Goal: Information Seeking & Learning: Check status

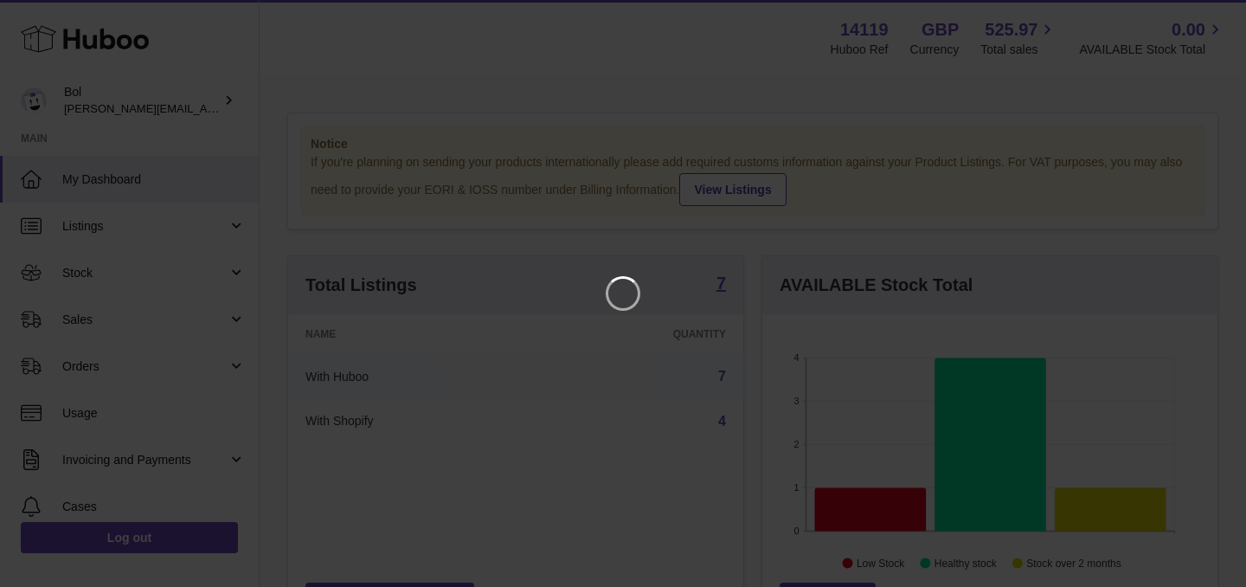
scroll to position [270, 455]
click at [1203, 15] on icon "Close" at bounding box center [1201, 15] width 21 height 21
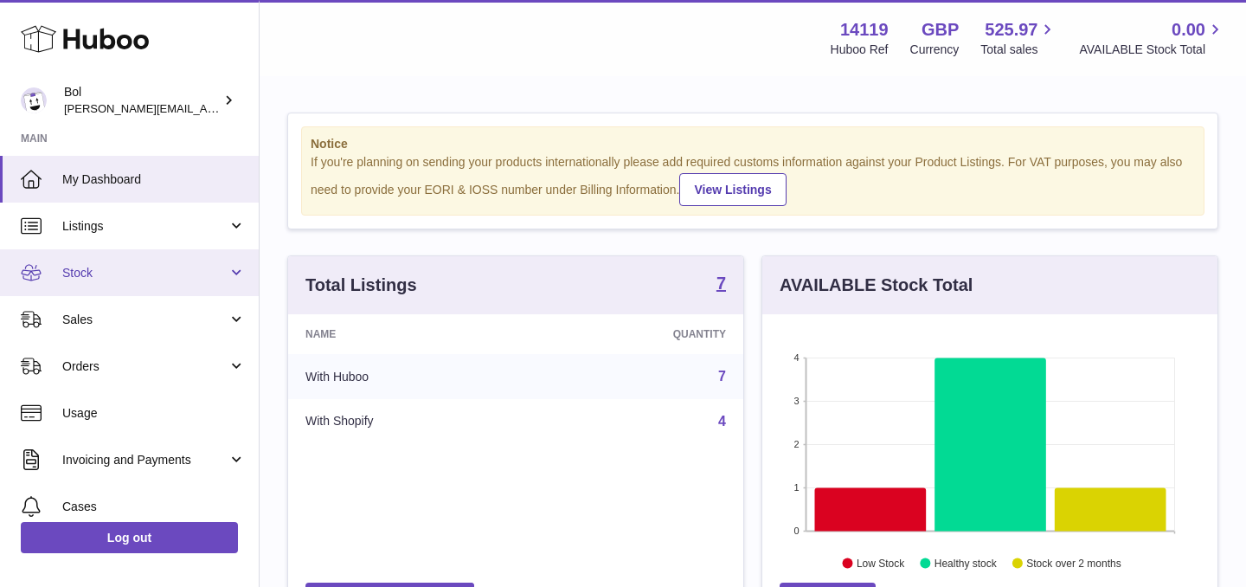
click at [132, 260] on link "Stock" at bounding box center [129, 272] width 259 height 47
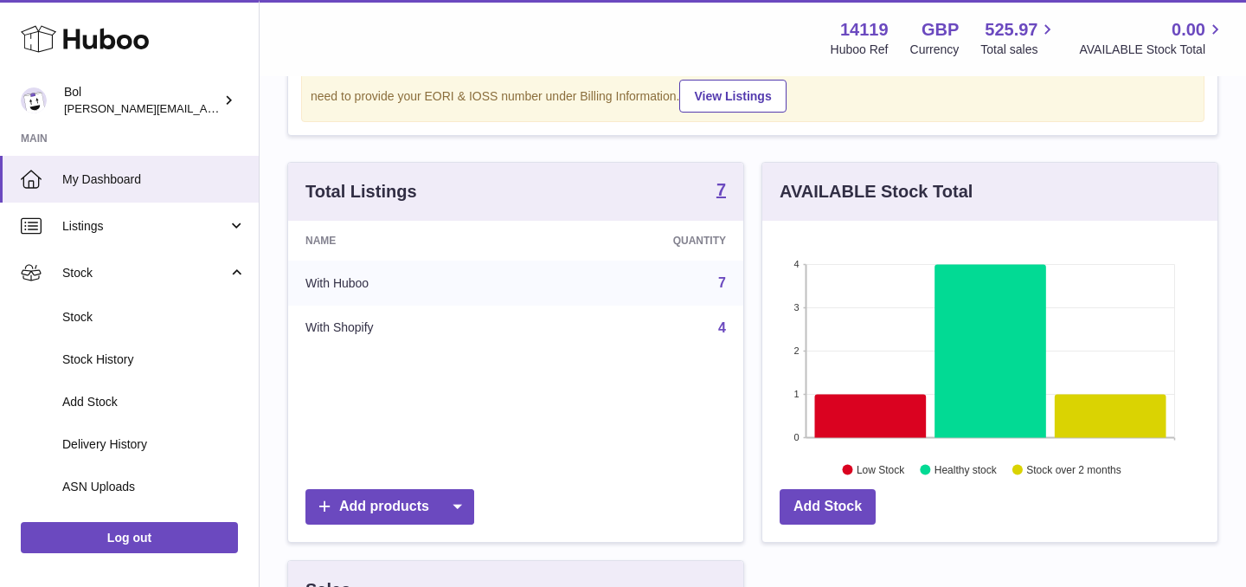
scroll to position [93, 0]
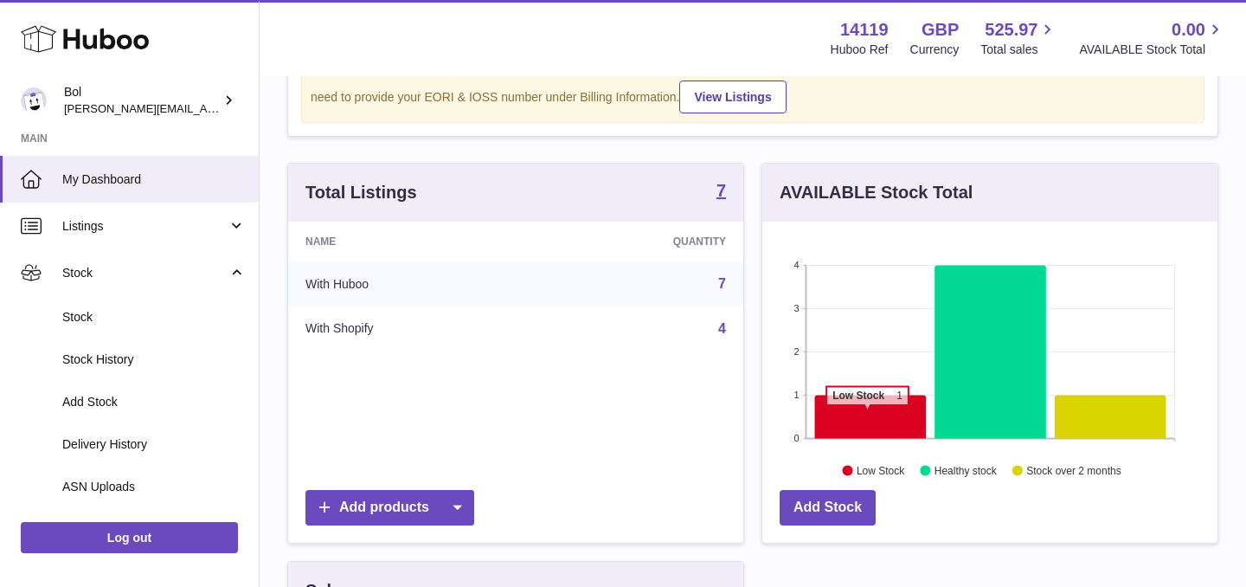
click at [867, 414] on icon at bounding box center [871, 416] width 112 height 43
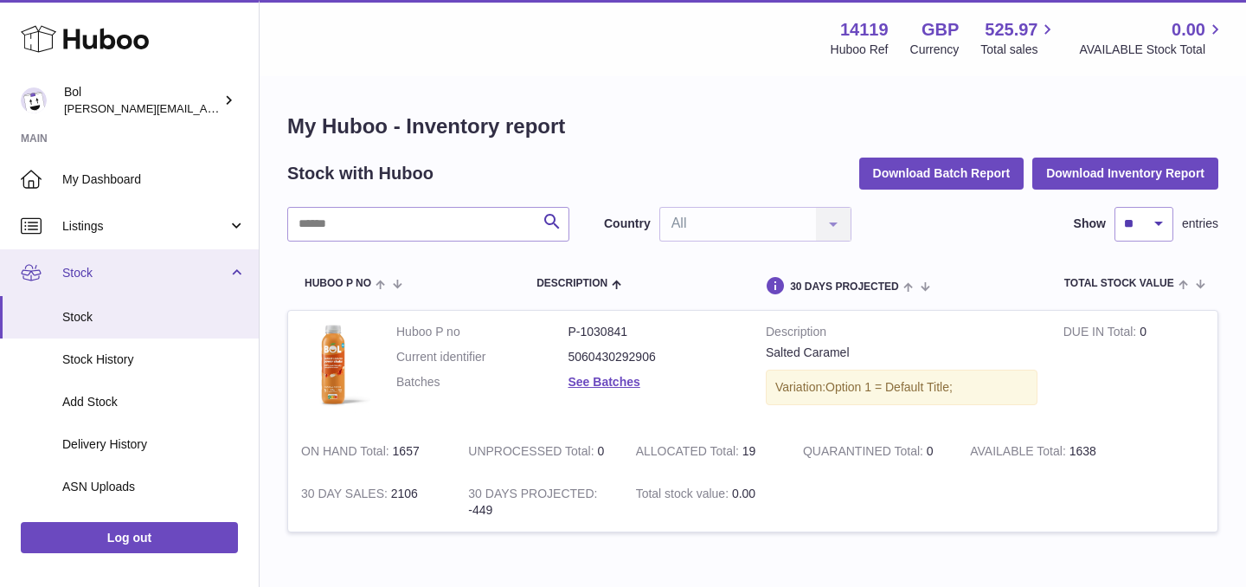
click at [167, 274] on span "Stock" at bounding box center [144, 273] width 165 height 16
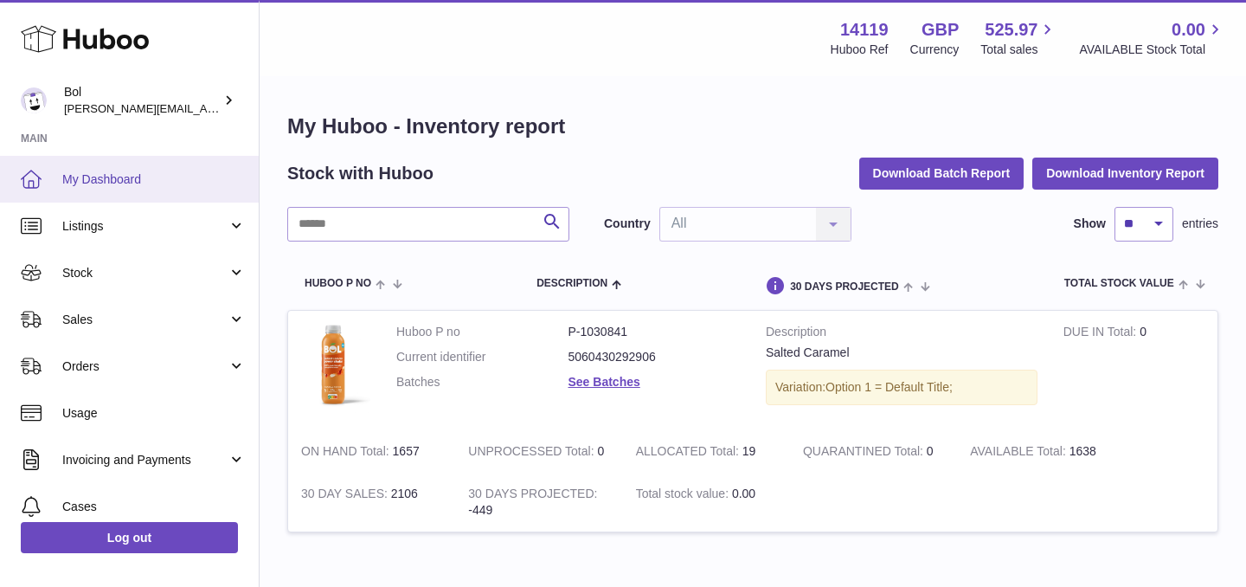
click at [97, 164] on link "My Dashboard" at bounding box center [129, 179] width 259 height 47
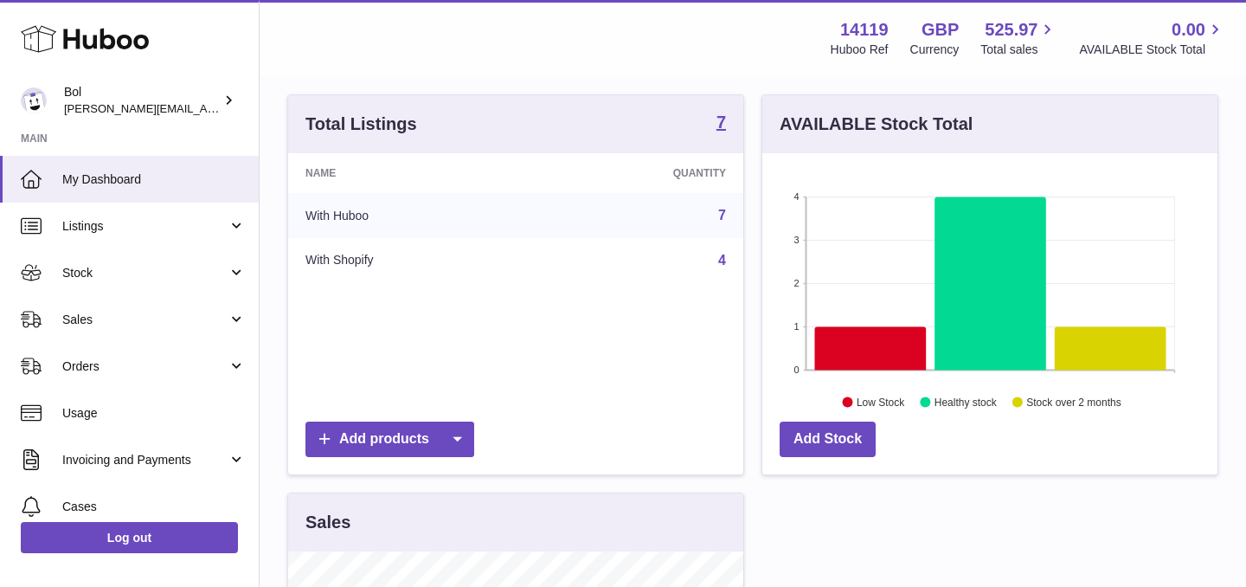
scroll to position [241, 0]
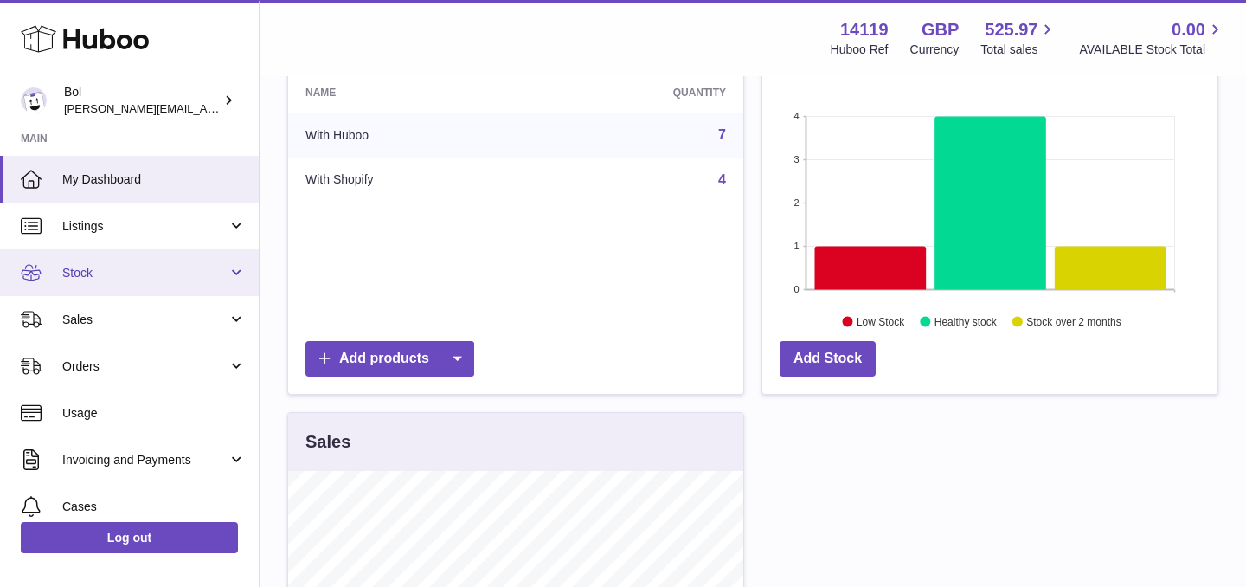
click at [89, 273] on span "Stock" at bounding box center [144, 273] width 165 height 16
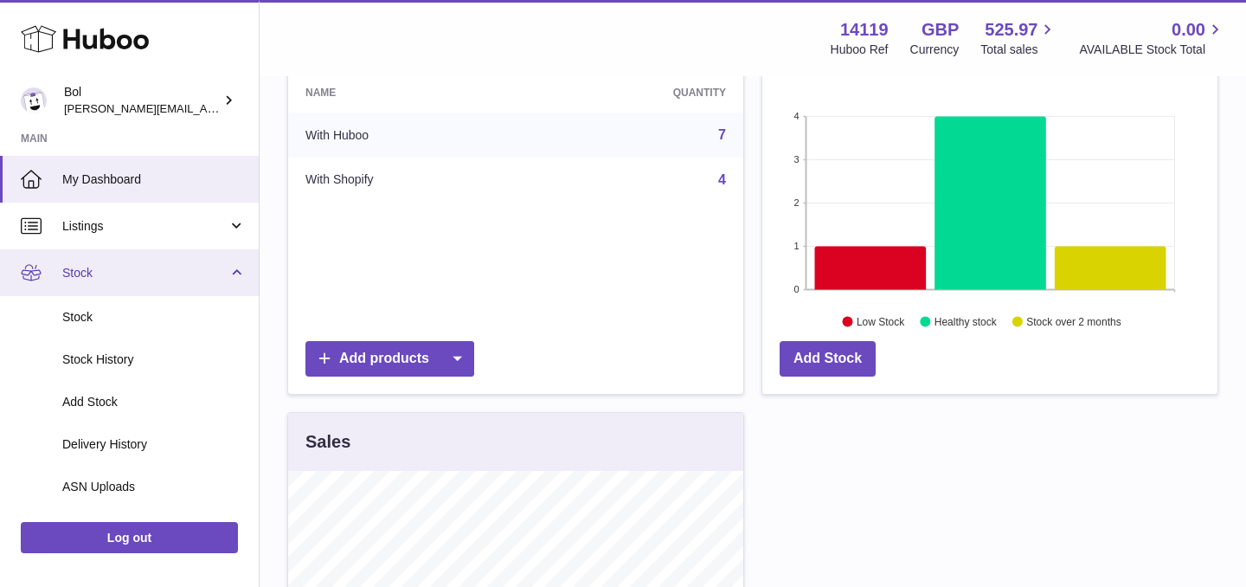
click at [89, 273] on span "Stock" at bounding box center [144, 273] width 165 height 16
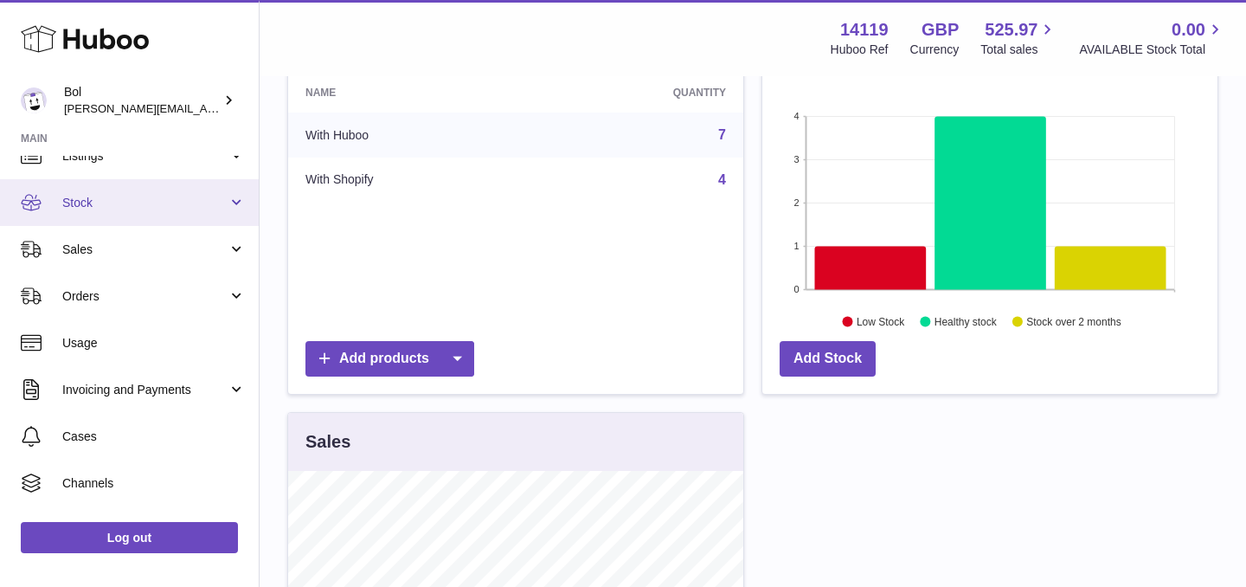
scroll to position [77, 0]
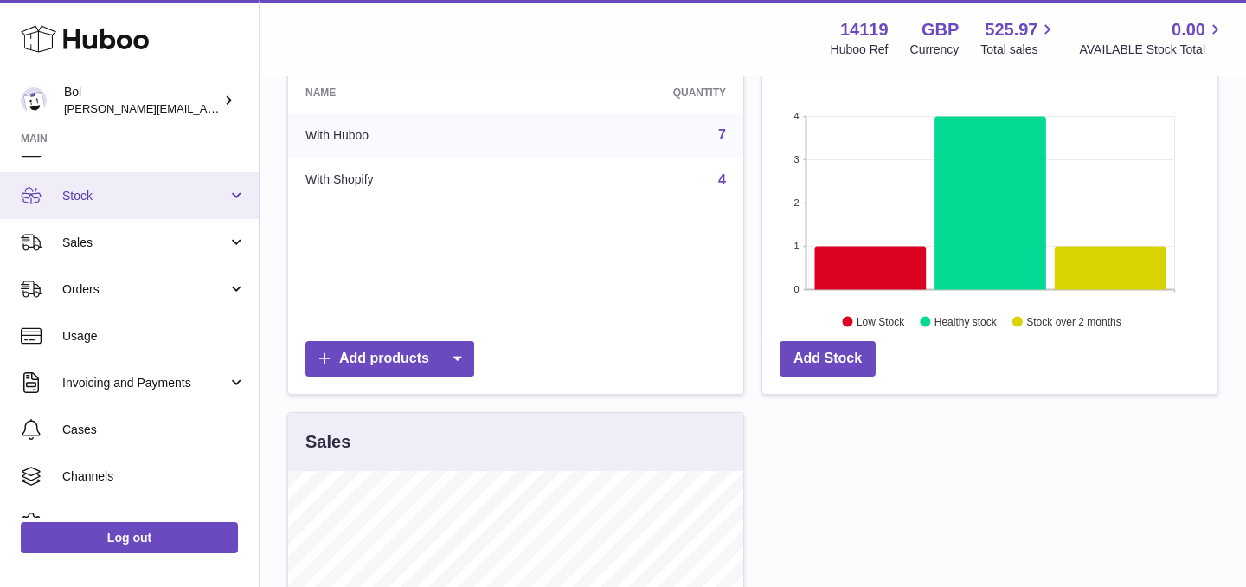
click at [29, 190] on icon at bounding box center [31, 195] width 21 height 21
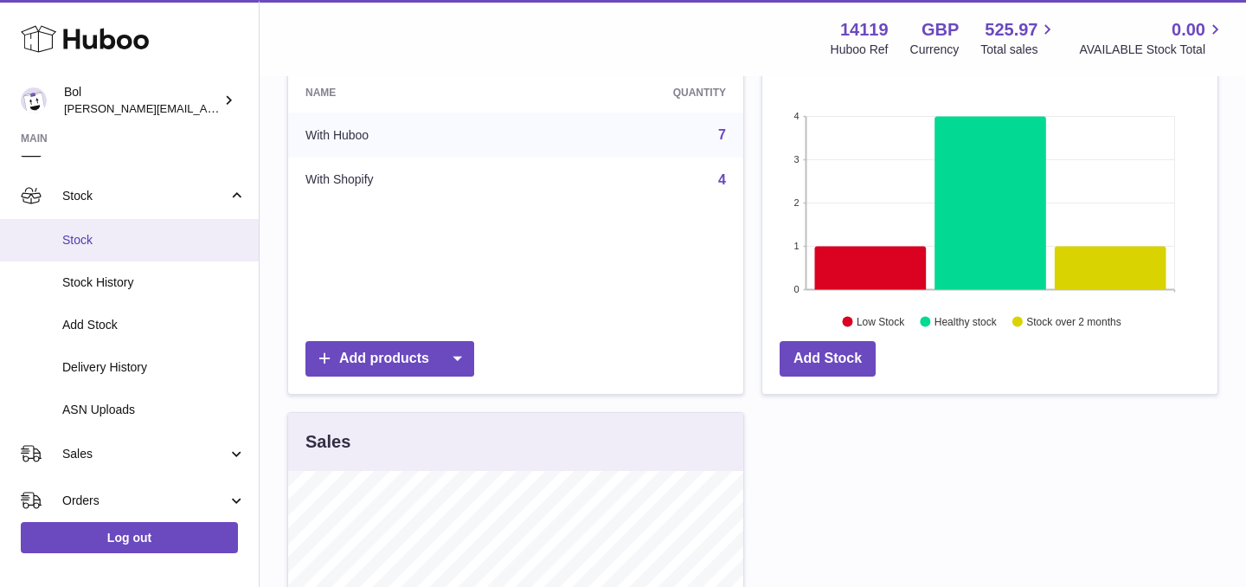
click at [113, 249] on link "Stock" at bounding box center [129, 240] width 259 height 42
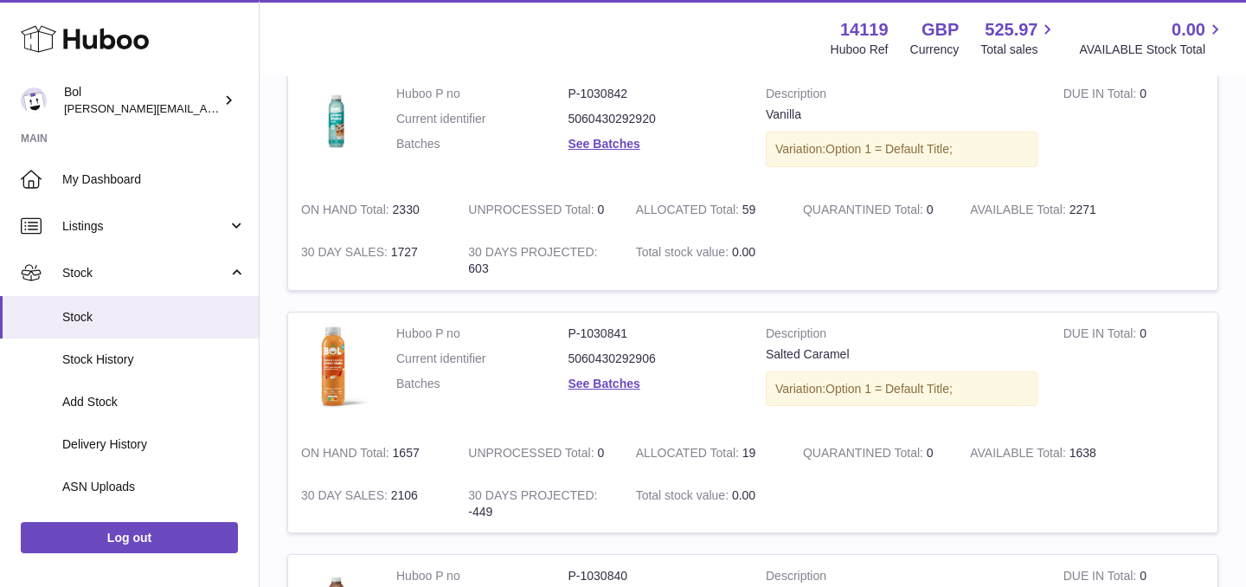
scroll to position [949, 0]
click at [411, 247] on td "30 DAY SALES 1727" at bounding box center [371, 258] width 167 height 59
click at [411, 202] on td "ON HAND Total 2330" at bounding box center [371, 208] width 167 height 42
click at [429, 213] on td "ON HAND Total 2330" at bounding box center [371, 208] width 167 height 42
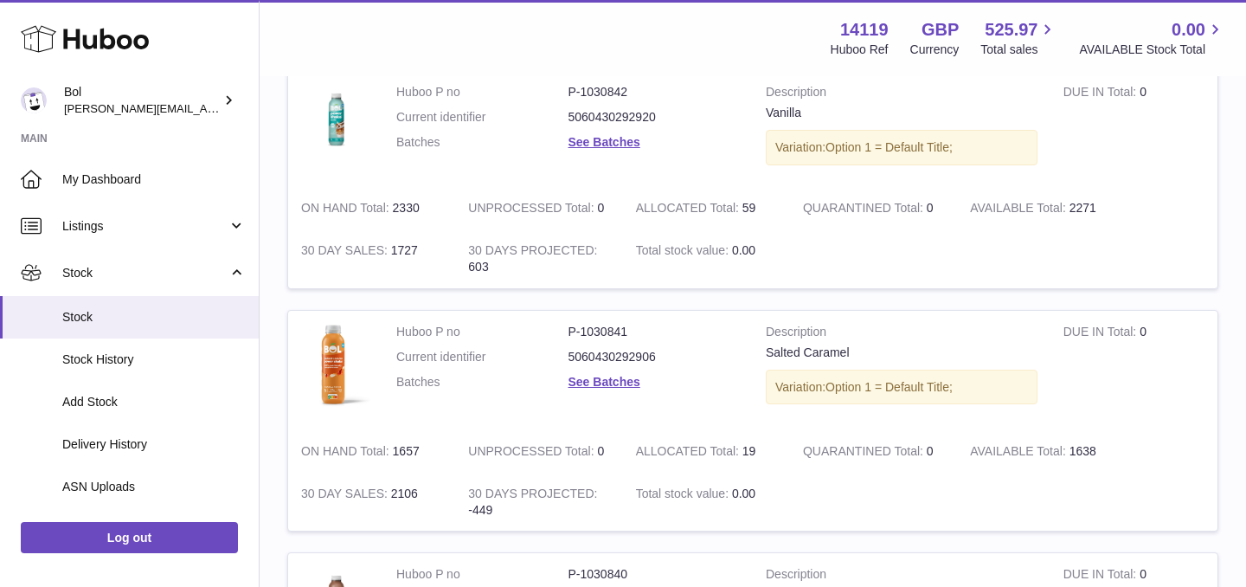
click at [408, 204] on td "ON HAND Total 2330" at bounding box center [371, 208] width 167 height 42
click at [429, 222] on td "ON HAND Total 2330" at bounding box center [371, 208] width 167 height 42
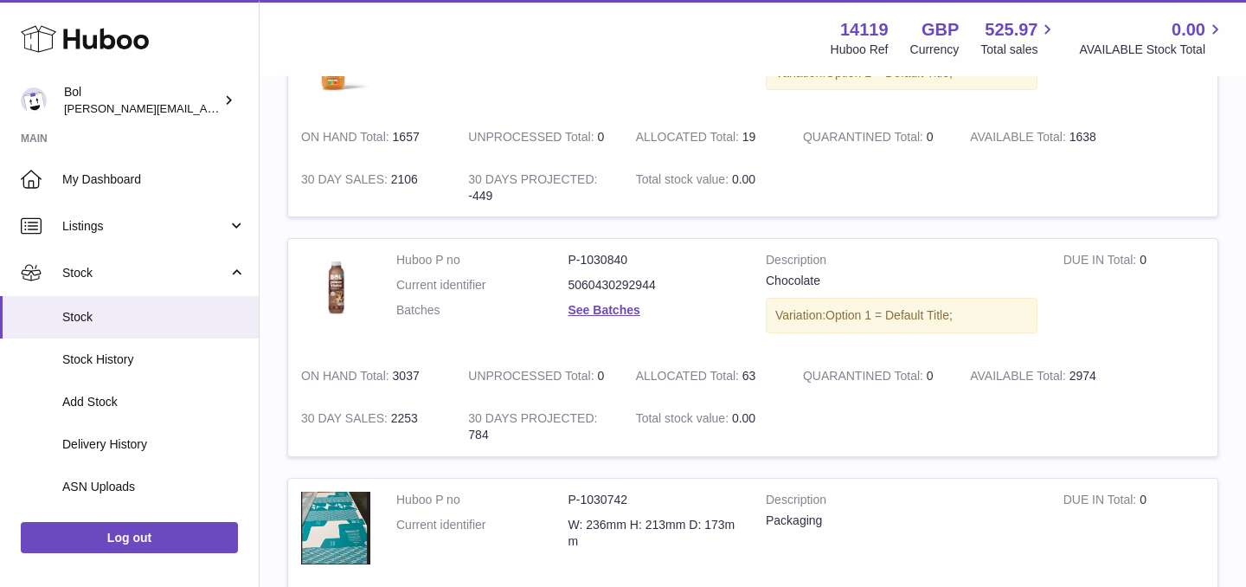
scroll to position [1266, 0]
